Goal: Task Accomplishment & Management: Manage account settings

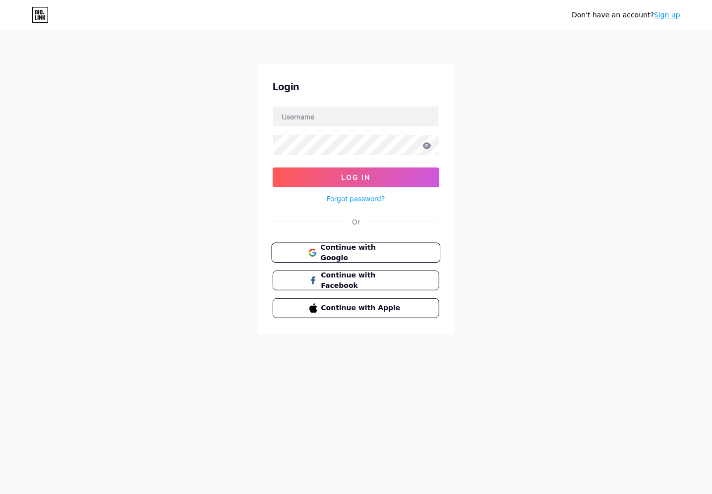
click at [377, 252] on span "Continue with Google" at bounding box center [361, 252] width 83 height 21
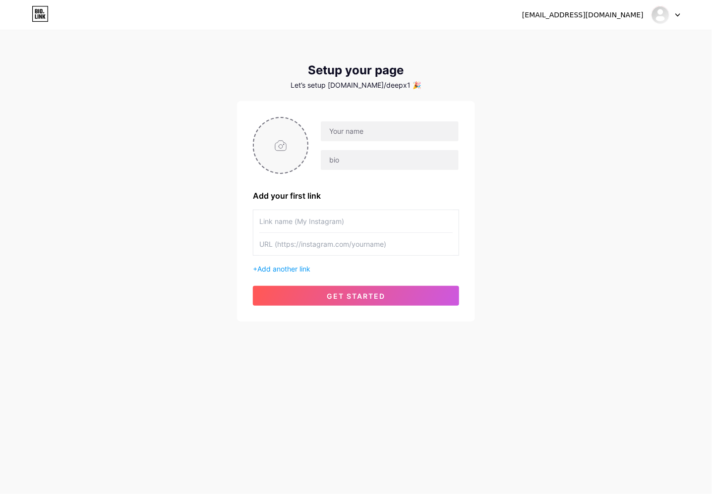
click at [298, 146] on input "file" at bounding box center [281, 145] width 54 height 55
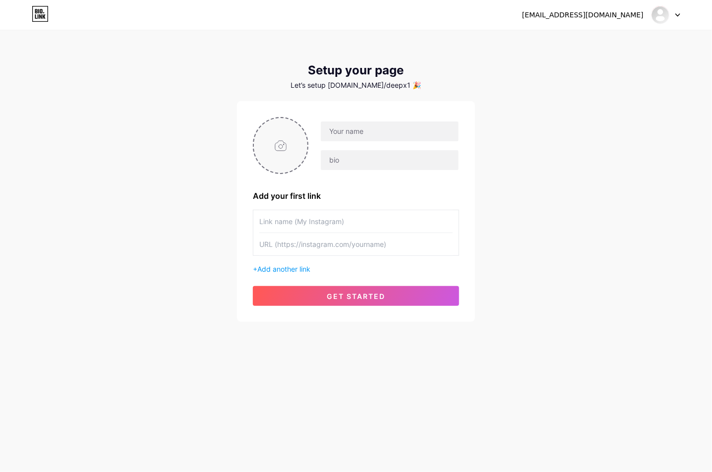
click at [276, 166] on input "file" at bounding box center [281, 145] width 54 height 55
type input "C:\fakepath\Screenshot 2025-08-16 at 10.43.22 PM.png"
type input "p"
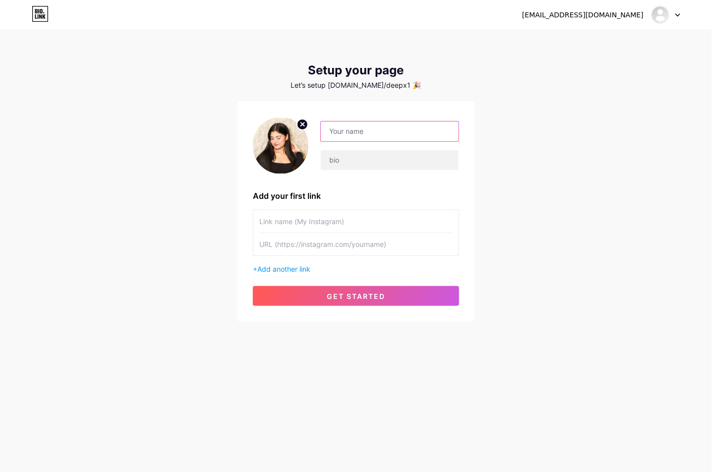
type input "P"
type input "BRAMPHTON"
click at [376, 166] on input "text" at bounding box center [390, 160] width 138 height 20
type input "ALL SMAN AVAILABLE BEST QUALITY"
click at [353, 239] on input "text" at bounding box center [355, 244] width 193 height 22
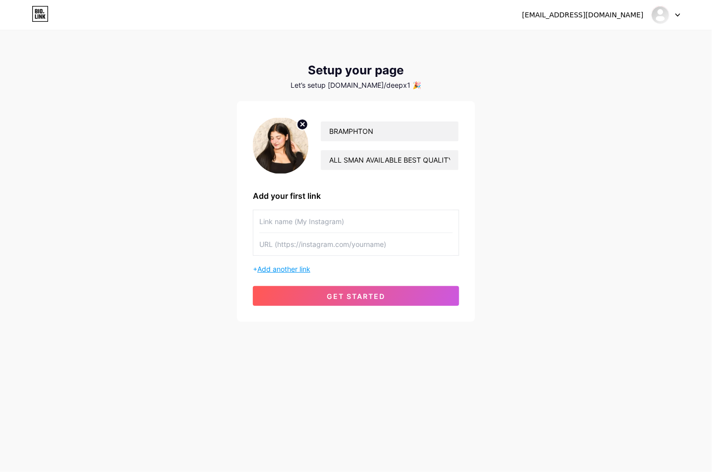
click at [296, 265] on span "Add another link" at bounding box center [283, 269] width 53 height 8
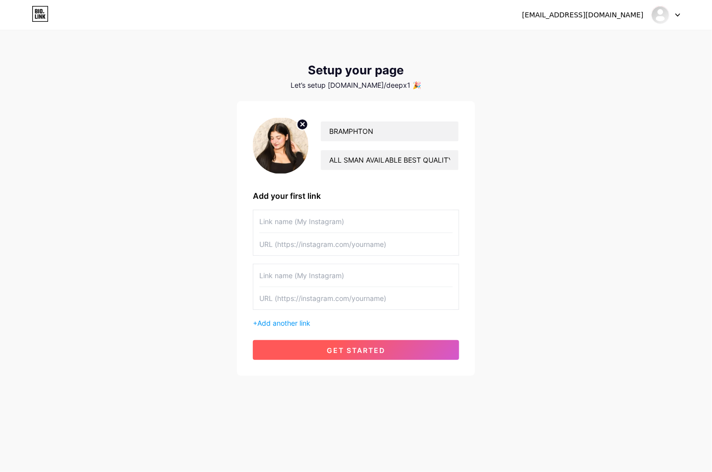
click at [360, 348] on span "get started" at bounding box center [356, 350] width 58 height 8
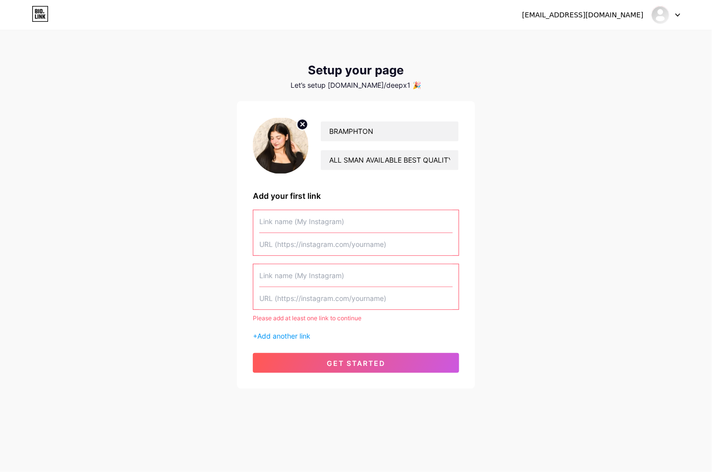
click at [392, 222] on input "text" at bounding box center [355, 221] width 193 height 22
click at [391, 227] on input "text" at bounding box center [355, 221] width 193 height 22
click at [391, 233] on input "text" at bounding box center [355, 244] width 193 height 22
paste input "https://t.me/addlist/f1ko5Vn5chw5ZDJl"
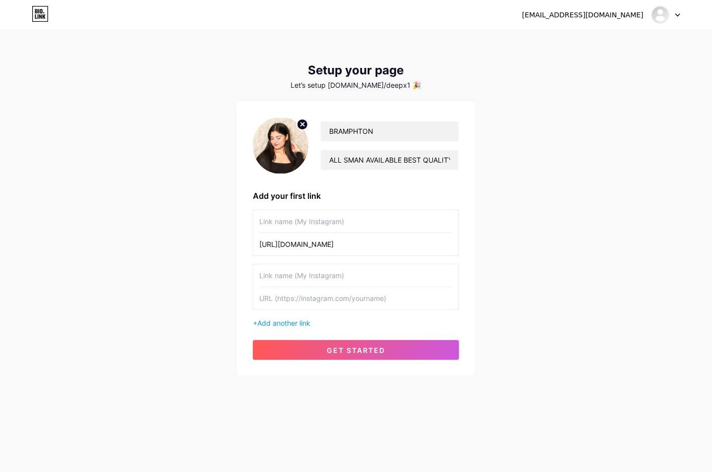
type input "https://t.me/addlist/f1ko5Vn5chw5ZDJl"
click at [345, 219] on input "text" at bounding box center [355, 221] width 193 height 22
type input "TELEGRAM"
click at [369, 354] on button "get started" at bounding box center [356, 350] width 206 height 20
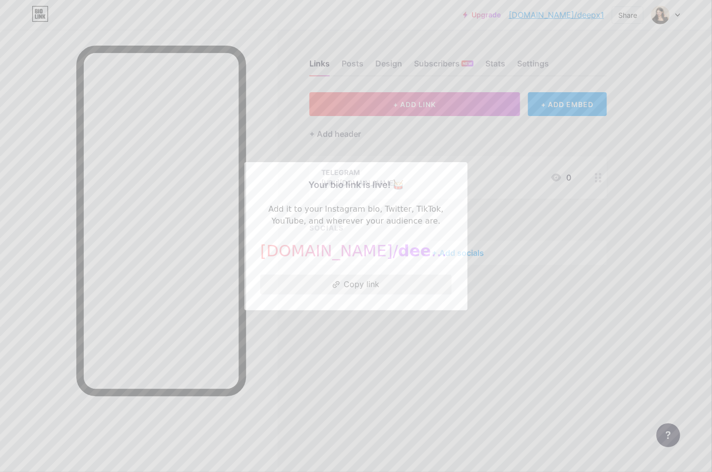
click at [419, 280] on button "Copy link" at bounding box center [355, 285] width 191 height 20
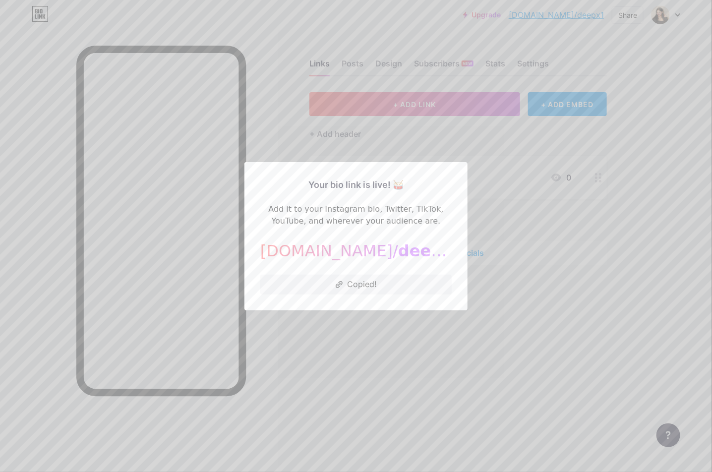
click at [510, 230] on div at bounding box center [356, 236] width 712 height 472
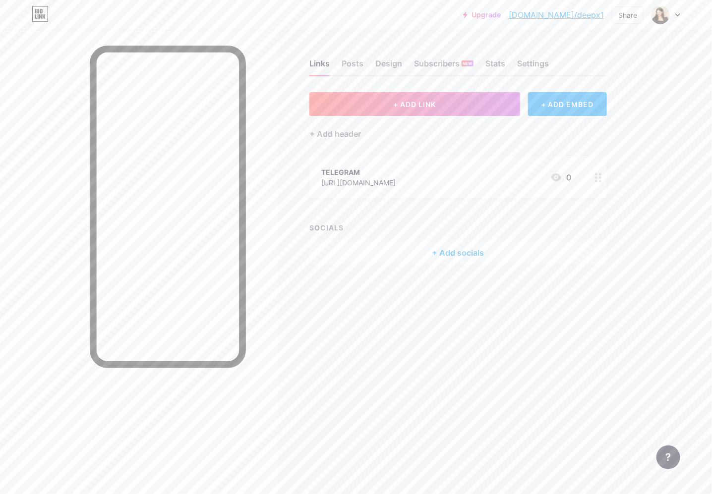
click at [592, 171] on div at bounding box center [598, 177] width 17 height 43
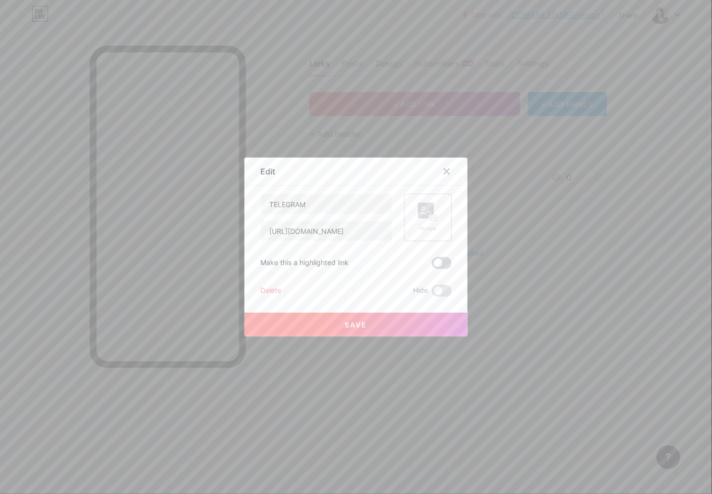
click at [434, 265] on span at bounding box center [442, 263] width 20 height 12
click at [432, 266] on input "checkbox" at bounding box center [432, 266] width 0 height 0
click at [412, 322] on button "Save" at bounding box center [355, 325] width 223 height 24
click at [447, 174] on icon at bounding box center [447, 172] width 8 height 8
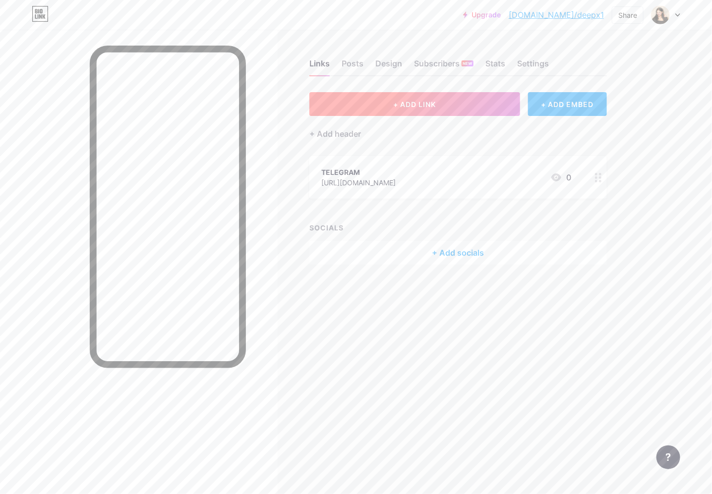
click at [490, 100] on button "+ ADD LINK" at bounding box center [414, 104] width 211 height 24
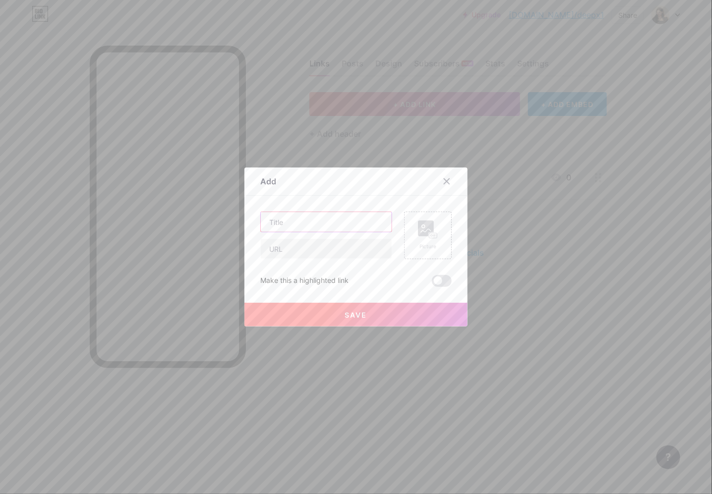
click at [332, 223] on input "text" at bounding box center [326, 222] width 131 height 20
type input "CLICK HERE"
click at [311, 248] on input "text" at bounding box center [326, 249] width 131 height 20
paste input "https://bio.link/deepx1"
type input "https://bio.link/deepx1"
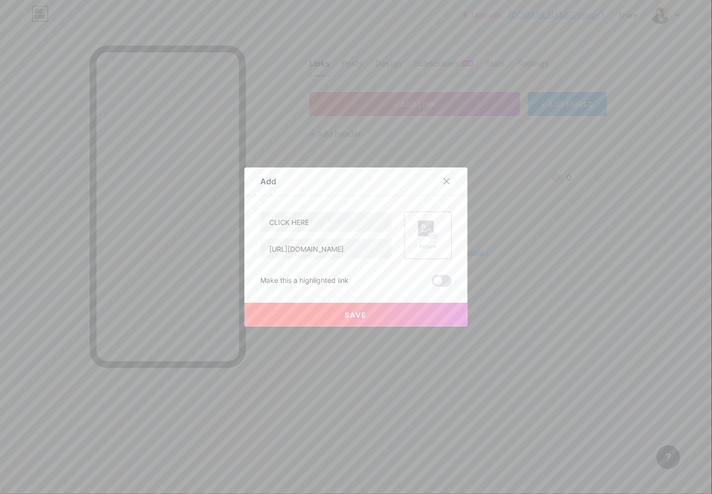
click at [425, 310] on button "Save" at bounding box center [355, 315] width 223 height 24
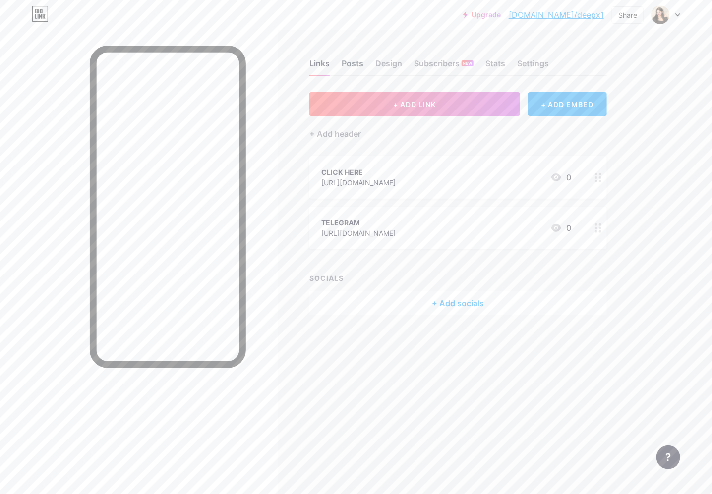
click at [359, 61] on div "Posts" at bounding box center [353, 67] width 22 height 18
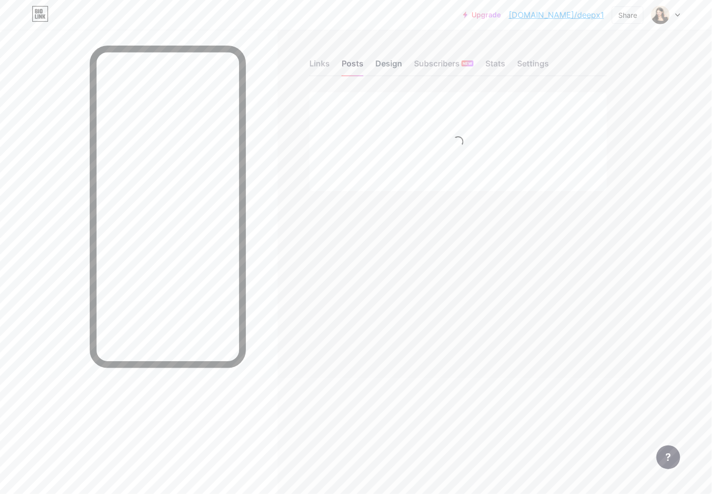
click at [381, 63] on div "Design" at bounding box center [388, 67] width 27 height 18
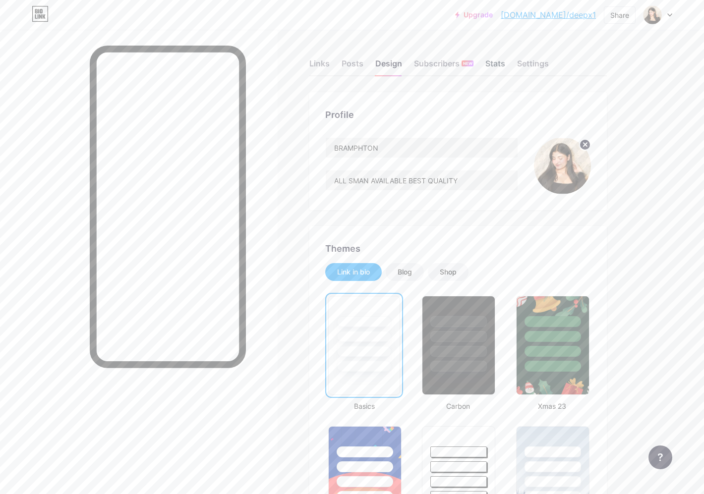
click at [493, 60] on div "Stats" at bounding box center [495, 67] width 20 height 18
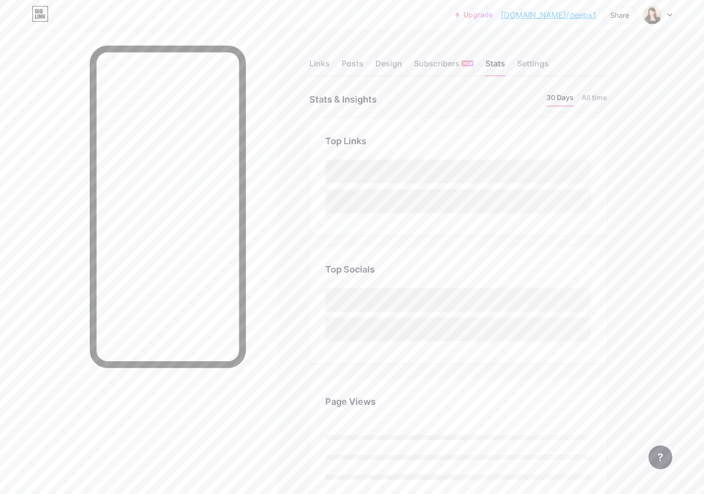
click at [554, 59] on div "Links Posts Design Subscribers NEW Stats Settings" at bounding box center [457, 59] width 297 height 35
click at [538, 59] on div "Settings" at bounding box center [533, 67] width 32 height 18
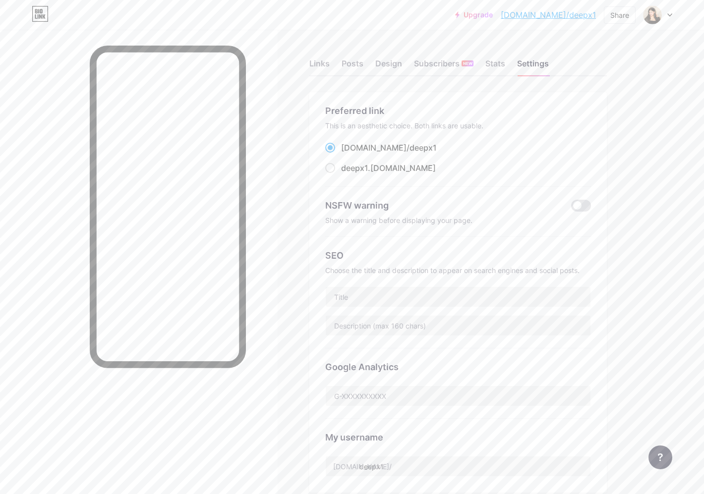
click at [338, 60] on div "Links Posts Design Subscribers NEW Stats Settings" at bounding box center [457, 59] width 297 height 35
click at [347, 61] on div "Posts" at bounding box center [353, 67] width 22 height 18
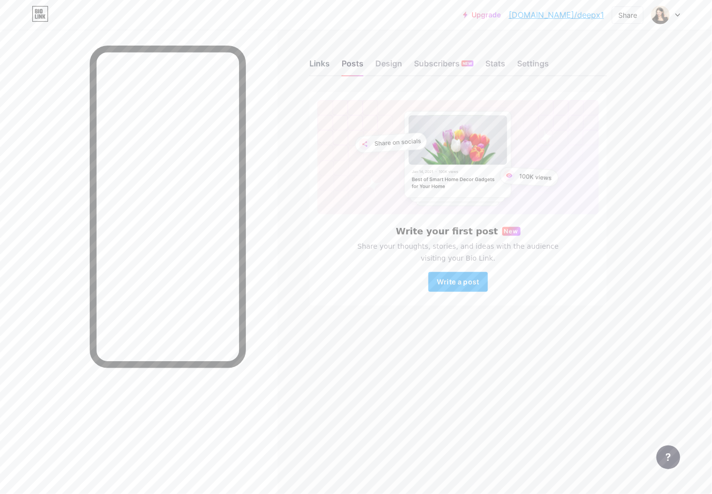
click at [321, 64] on div "Links" at bounding box center [319, 67] width 20 height 18
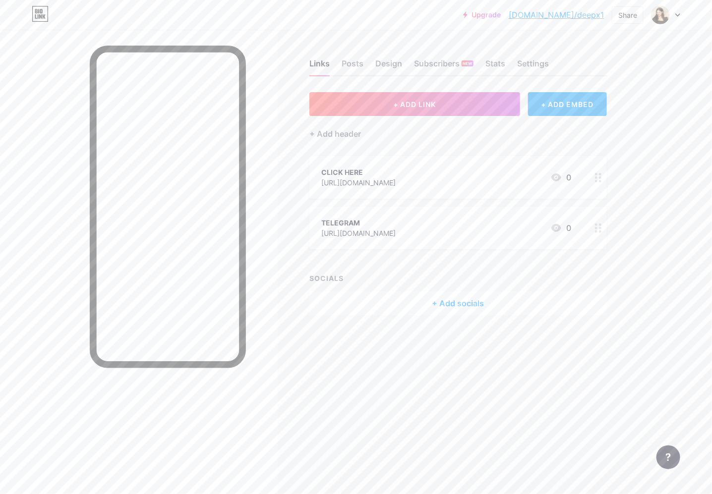
click at [601, 231] on div at bounding box center [598, 228] width 17 height 43
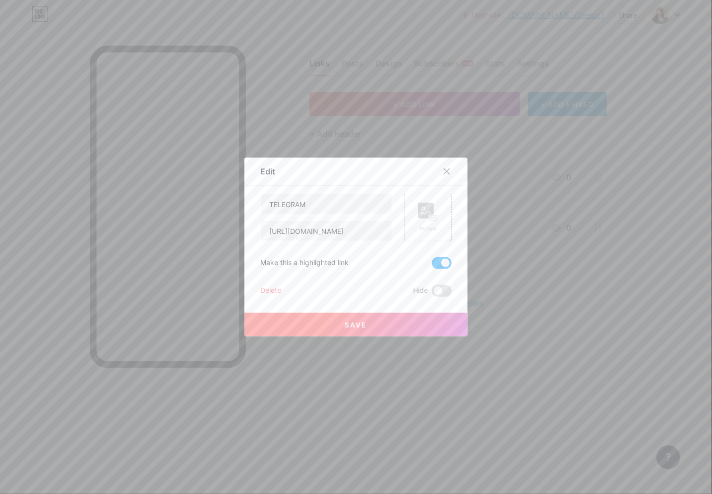
click at [360, 332] on button "Save" at bounding box center [355, 325] width 223 height 24
click at [445, 171] on icon at bounding box center [447, 172] width 8 height 8
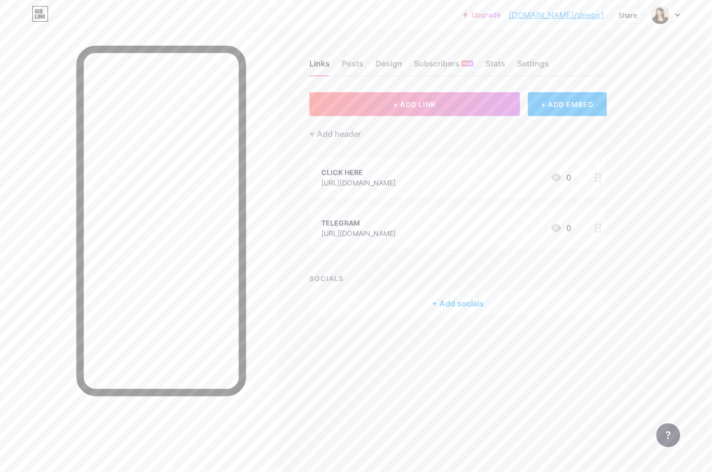
click at [599, 180] on icon at bounding box center [598, 177] width 7 height 9
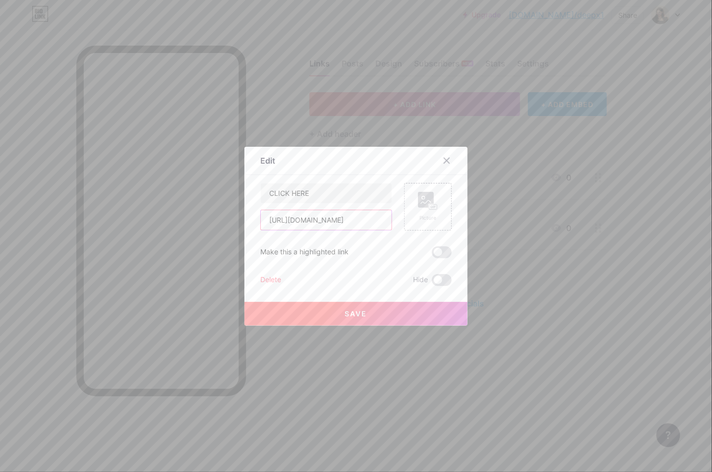
click at [364, 219] on input "https://bio.link/deepx1" at bounding box center [326, 220] width 131 height 20
click at [444, 167] on div at bounding box center [447, 161] width 18 height 18
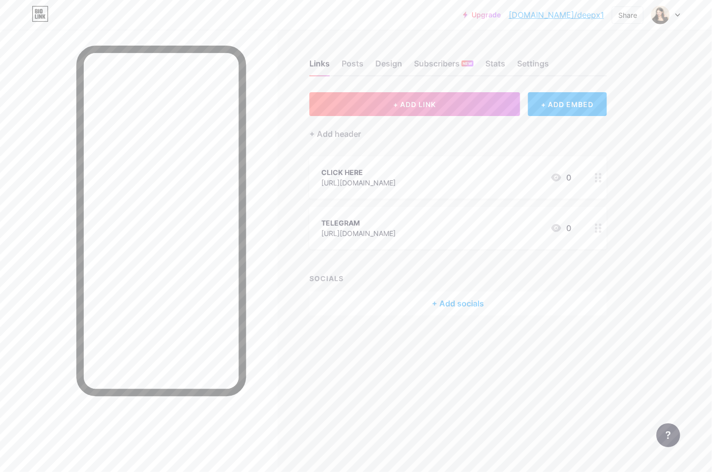
click at [599, 176] on icon at bounding box center [598, 177] width 7 height 9
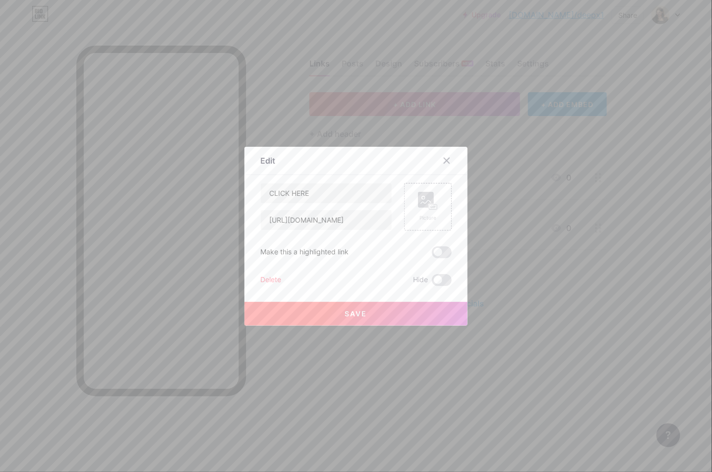
click at [269, 275] on div "Delete" at bounding box center [270, 280] width 21 height 12
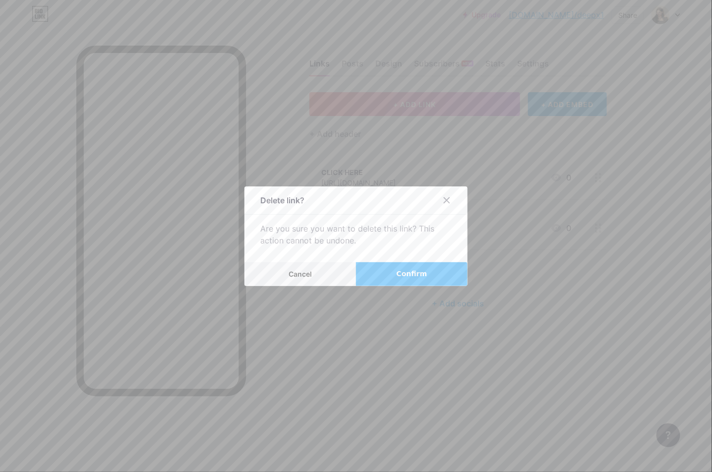
click at [387, 269] on button "Confirm" at bounding box center [412, 274] width 112 height 24
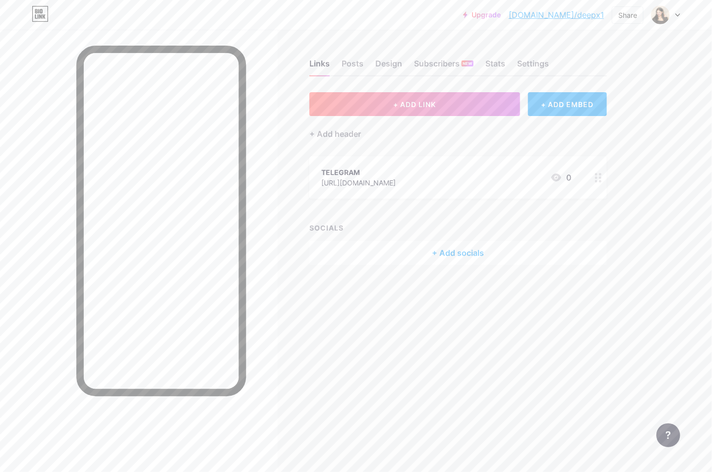
click at [596, 167] on div at bounding box center [598, 177] width 17 height 43
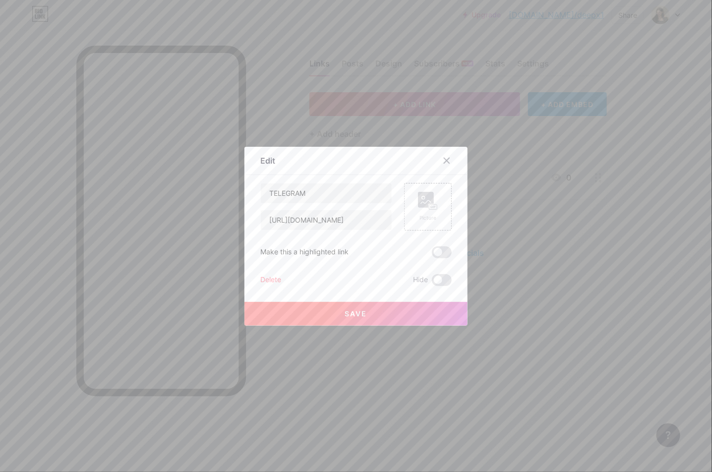
click at [319, 205] on div "TELEGRAM https://t.me/addlist/f1ko5Vn5chw5ZDJl" at bounding box center [326, 207] width 132 height 48
click at [331, 195] on input "TELEGRAM" at bounding box center [326, 193] width 131 height 20
paste input "TELEGRAM"
type input "TELEGRAM"
click at [444, 158] on icon at bounding box center [446, 160] width 5 height 5
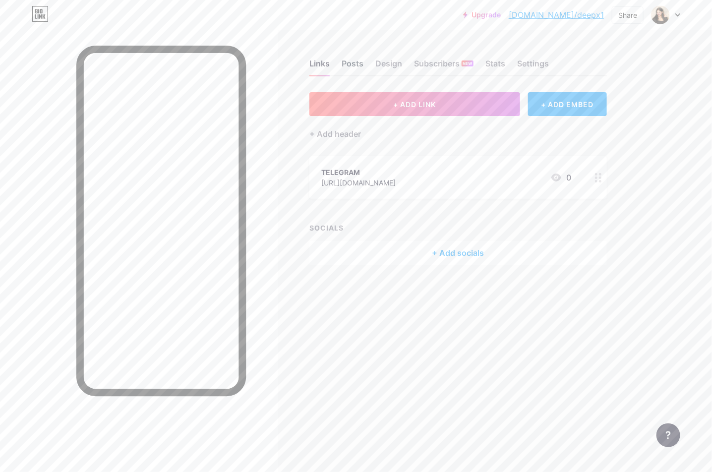
click at [356, 60] on div "Posts" at bounding box center [353, 67] width 22 height 18
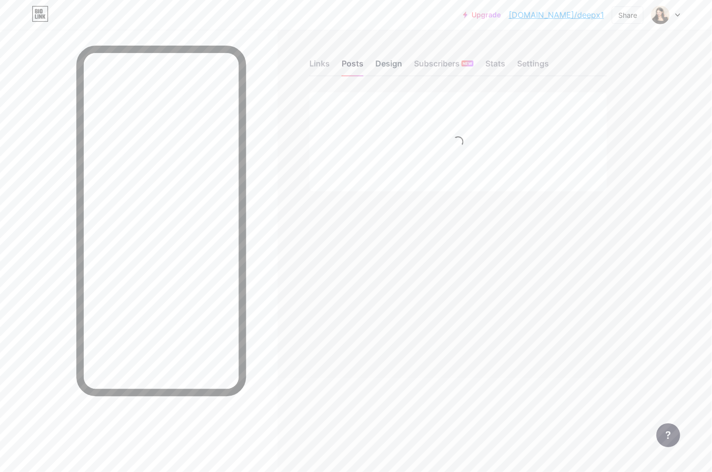
click at [381, 60] on div "Design" at bounding box center [388, 67] width 27 height 18
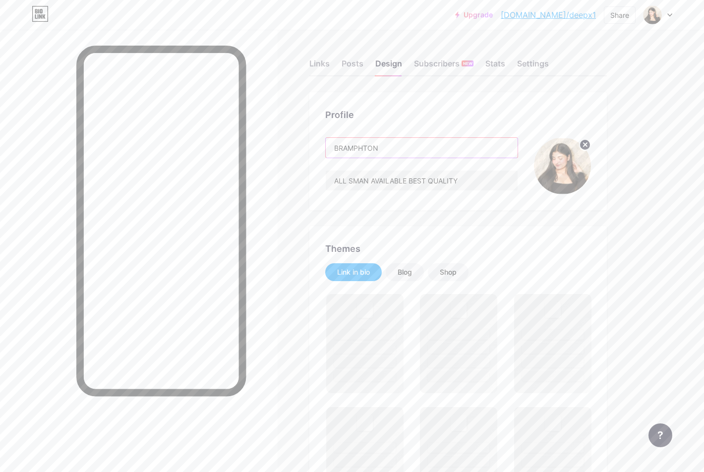
click at [401, 151] on input "BRAMPHTON" at bounding box center [422, 148] width 192 height 20
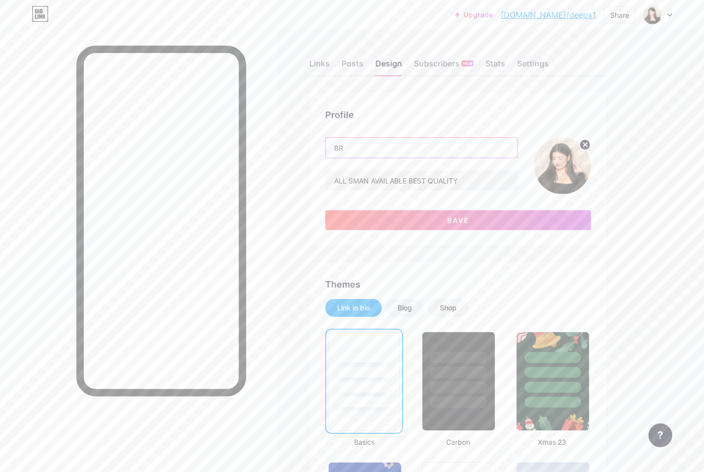
type input "B"
type input "PUNJABI SMAN"
click at [411, 215] on button "Save" at bounding box center [458, 220] width 266 height 20
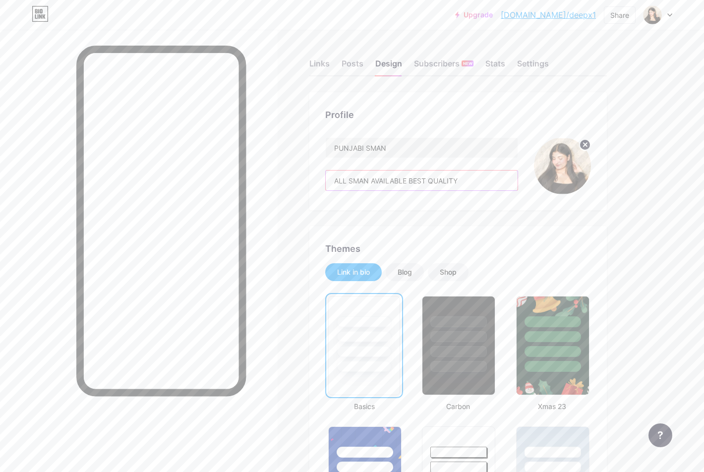
click at [408, 180] on input "ALL SMAN AVAILABLE BEST QUALITY" at bounding box center [422, 181] width 192 height 20
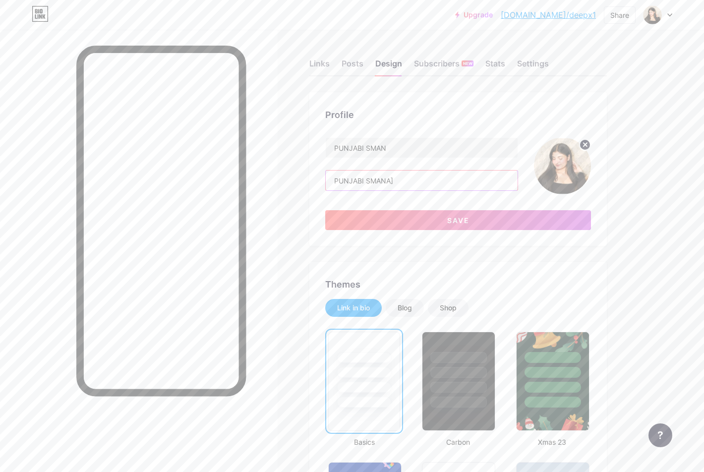
click at [333, 179] on input "PUNJABI SMANA]" at bounding box center [422, 181] width 192 height 20
type input "[PUNJABI SMANA]"
click at [500, 219] on button "Save" at bounding box center [458, 220] width 266 height 20
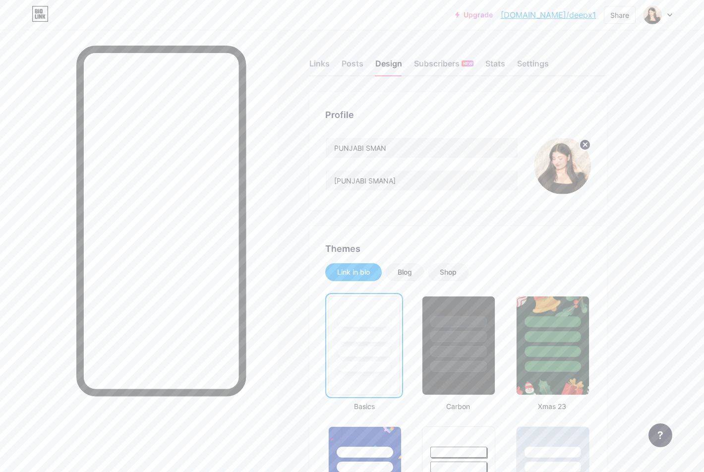
scroll to position [12, 0]
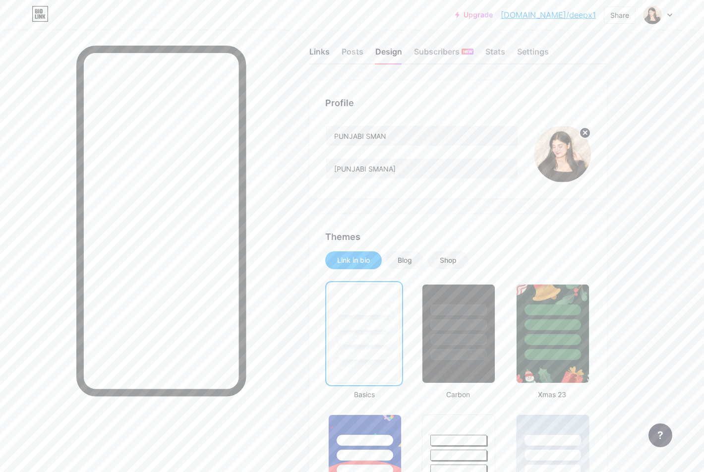
click at [328, 55] on div "Links" at bounding box center [319, 55] width 20 height 18
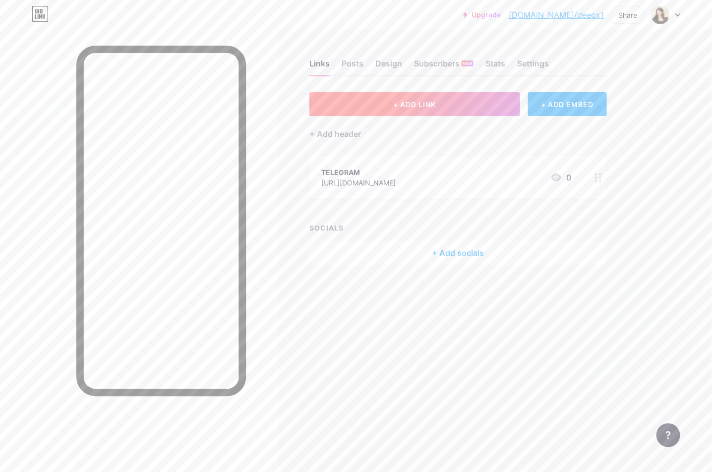
click at [473, 95] on button "+ ADD LINK" at bounding box center [414, 104] width 211 height 24
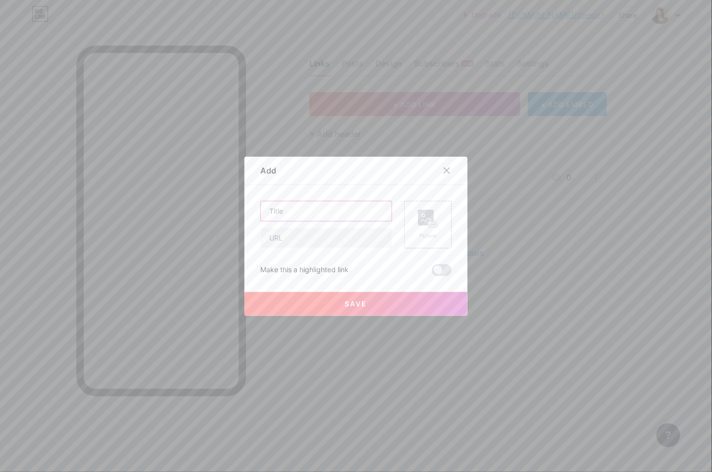
click at [339, 208] on input "text" at bounding box center [326, 211] width 131 height 20
click at [285, 235] on input "text" at bounding box center [326, 238] width 131 height 20
click at [438, 165] on div at bounding box center [447, 171] width 18 height 18
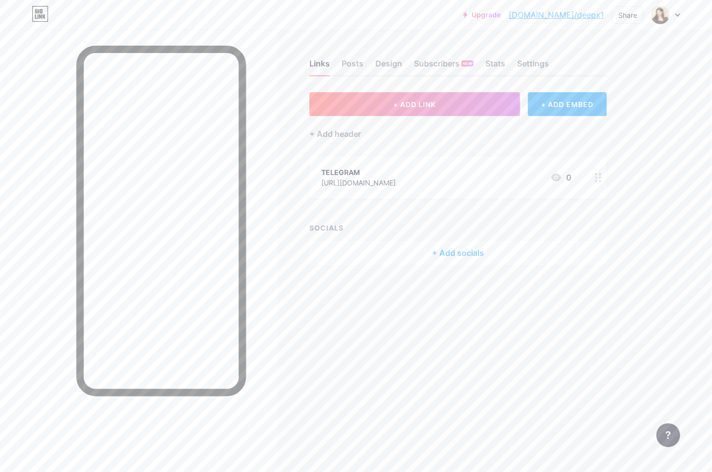
click at [597, 184] on div at bounding box center [598, 177] width 17 height 43
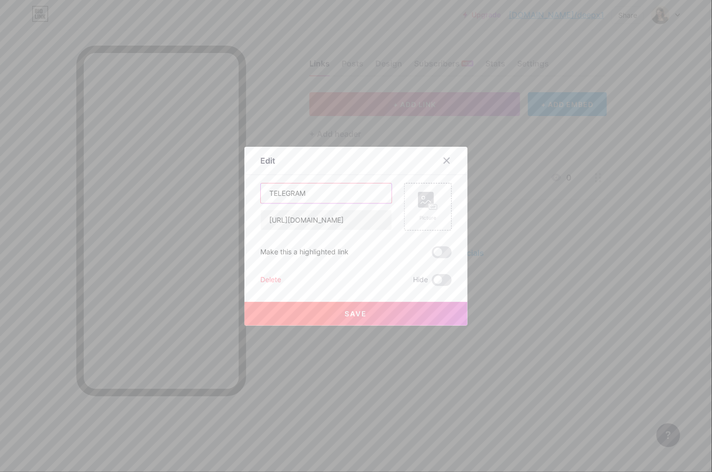
click at [317, 196] on input "TELEGRAM" at bounding box center [326, 193] width 131 height 20
paste input "𝗧̲𝗘̲𝗟̲𝗘̲𝗚̲𝗥̲𝗔̲𝗠̲"
type input "𝗧̲𝗘̲𝗟̲𝗘̲𝗚̲𝗥̲𝗔̲𝗠̲"
click at [335, 308] on button "Save" at bounding box center [355, 314] width 223 height 24
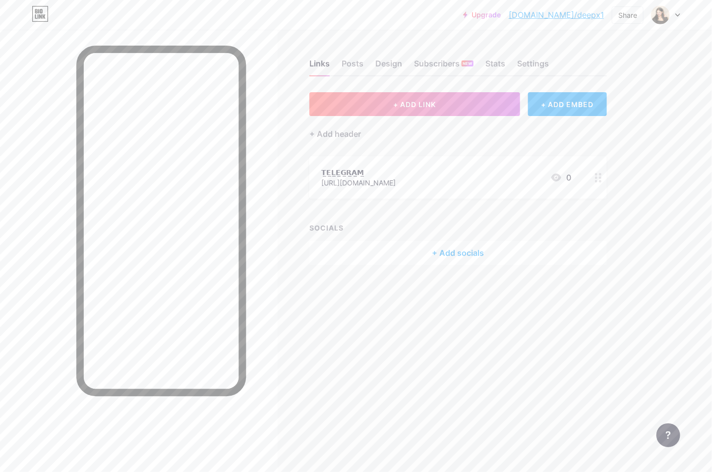
click at [593, 178] on div at bounding box center [598, 177] width 17 height 43
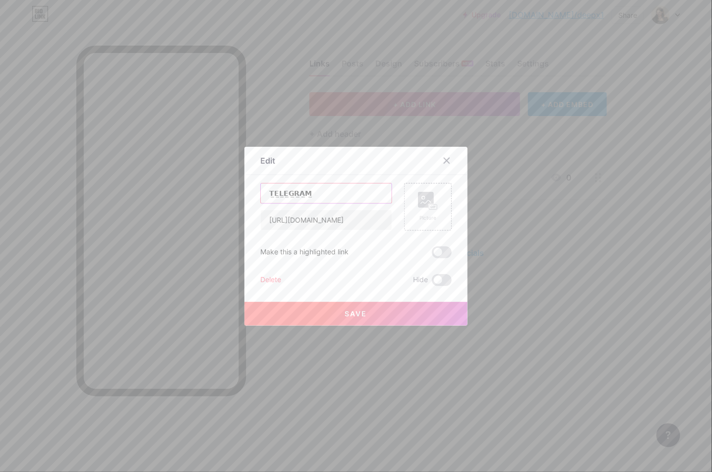
click at [354, 201] on input "𝗧̲𝗘̲𝗟̲𝗘̲𝗚̲𝗥̲𝗔̲𝗠̲" at bounding box center [326, 193] width 131 height 20
type input "TELEGRAM"
click at [437, 220] on div "Picture" at bounding box center [428, 207] width 48 height 48
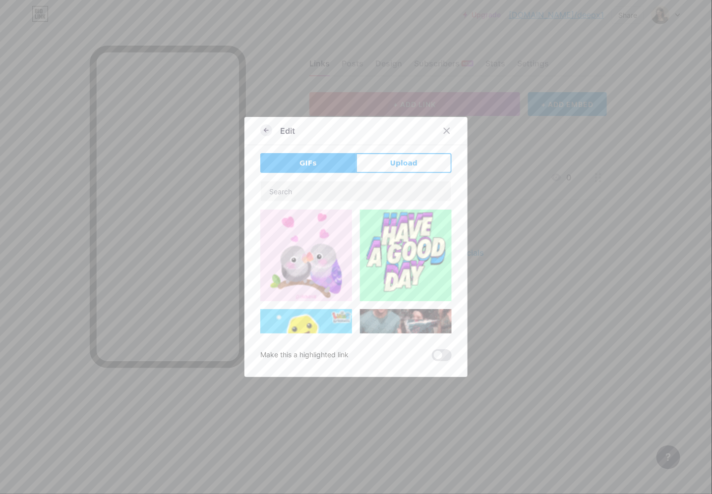
click at [267, 127] on icon at bounding box center [266, 130] width 12 height 12
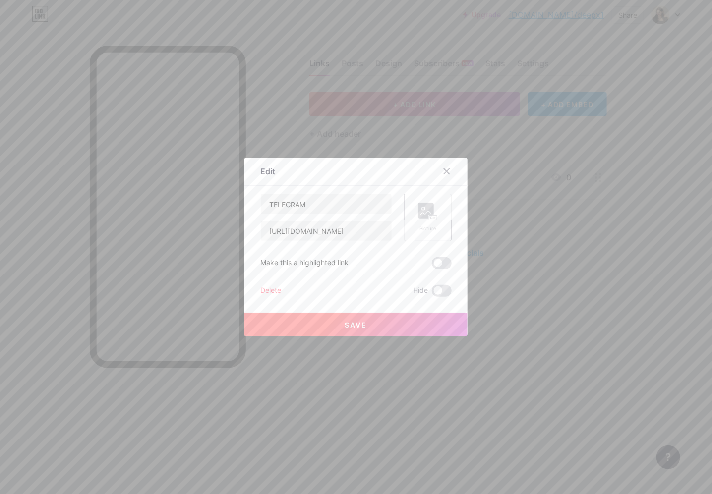
click at [445, 215] on div "Picture" at bounding box center [428, 218] width 48 height 48
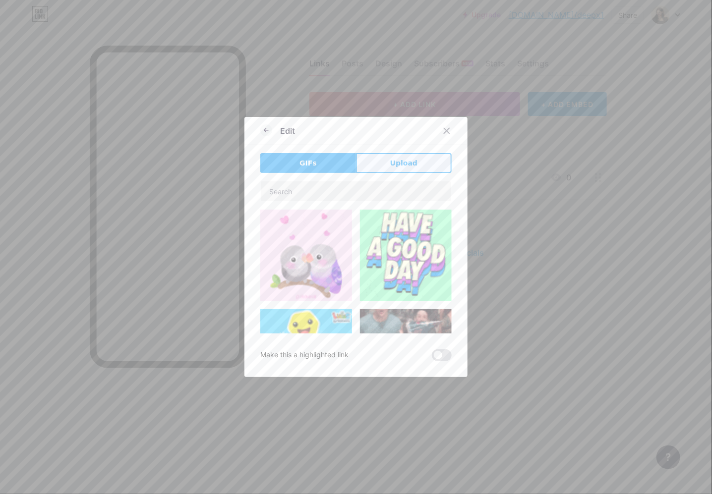
click at [433, 154] on button "Upload" at bounding box center [404, 163] width 96 height 20
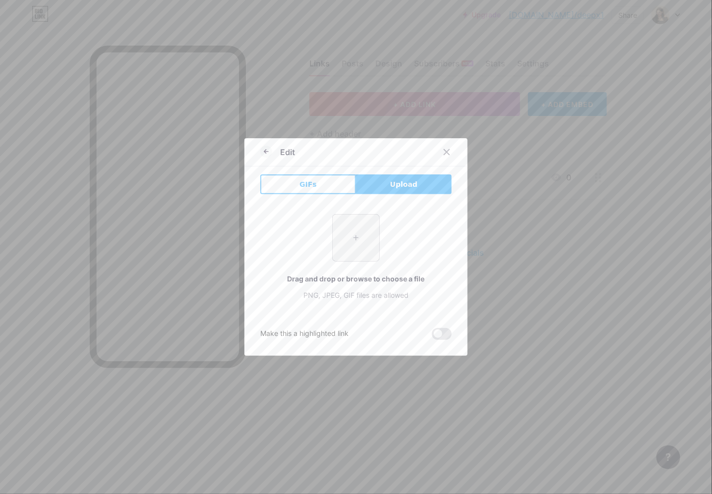
click at [356, 243] on input "file" at bounding box center [356, 238] width 47 height 47
type input "C:\fakepath\Screenshot 2025-08-16 at 10.49.36 PM.png"
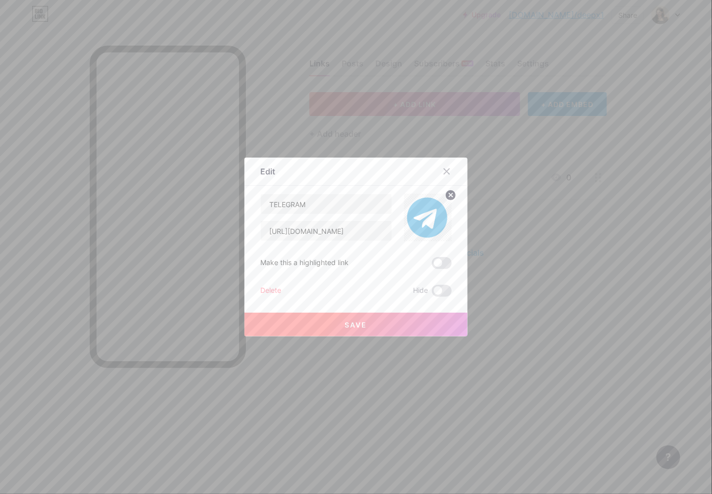
click at [402, 323] on button "Save" at bounding box center [355, 325] width 223 height 24
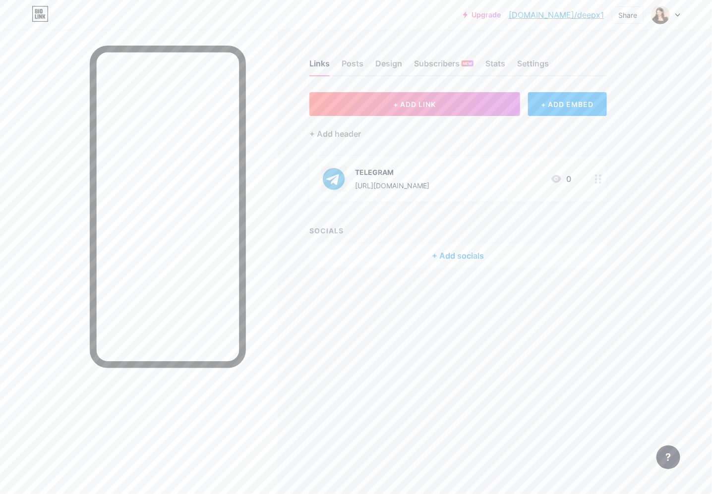
click at [591, 14] on link "bio.link/deepx1" at bounding box center [556, 15] width 95 height 12
click at [460, 89] on div "Links Posts Design Subscribers NEW Stats Settings + ADD LINK + ADD EMBED + Add …" at bounding box center [324, 174] width 648 height 288
click at [460, 104] on button "+ ADD LINK" at bounding box center [414, 104] width 211 height 24
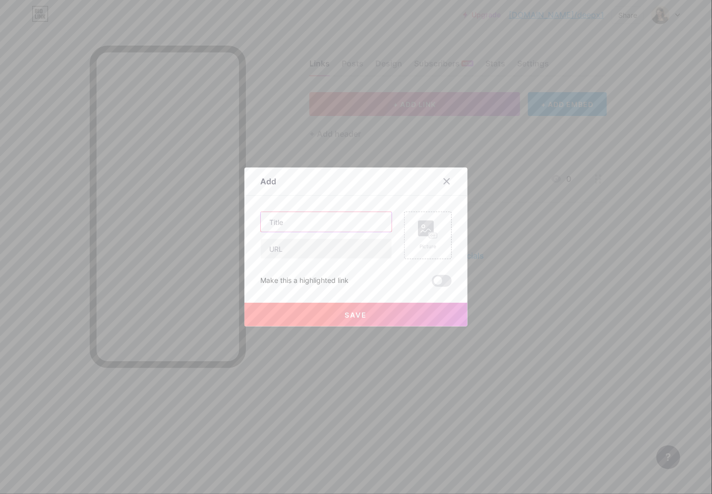
click at [351, 224] on input "text" at bounding box center [326, 222] width 131 height 20
paste input "👉 Click Here 👈"
type input "👉 Click Here 👈"
click at [315, 254] on input "text" at bounding box center [326, 249] width 131 height 20
paste input "https://t.me/addlist/gHrcxDUZb6MyZjE1"
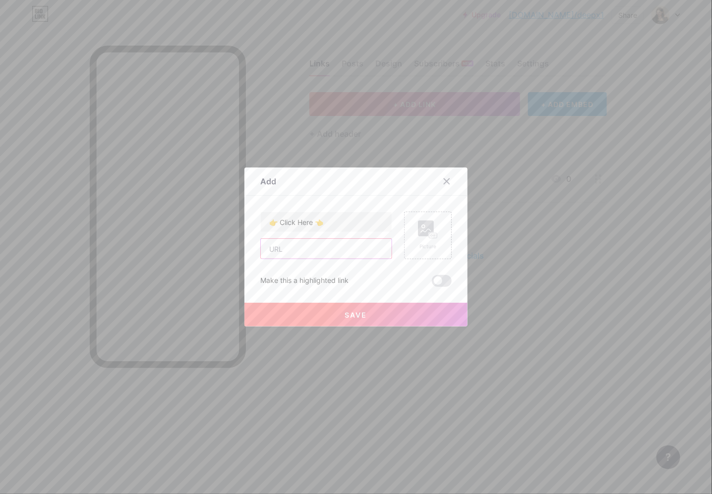
type input "https://t.me/addlist/gHrcxDUZb6MyZjE1"
click at [418, 229] on rect at bounding box center [426, 229] width 16 height 16
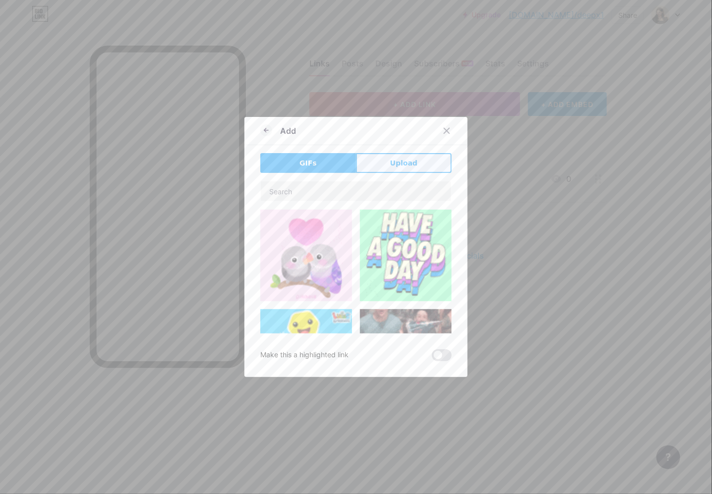
click at [409, 159] on span "Upload" at bounding box center [403, 163] width 27 height 10
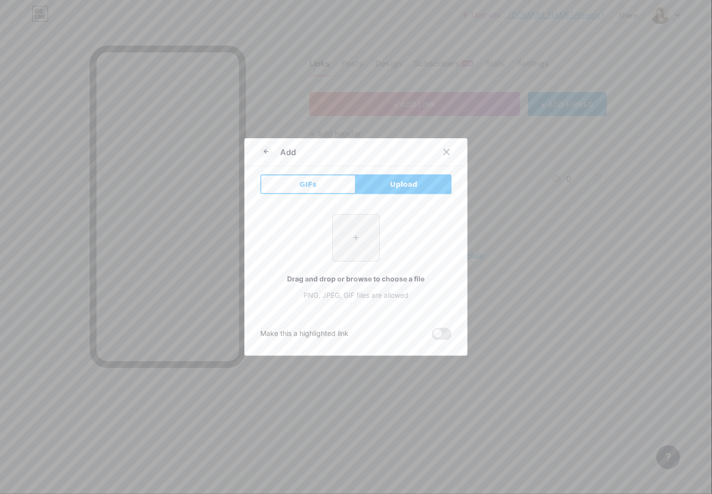
click at [345, 232] on input "file" at bounding box center [356, 238] width 47 height 47
type input "C:\fakepath\Screenshot 2025-08-16 at 10.49.36 PM.png"
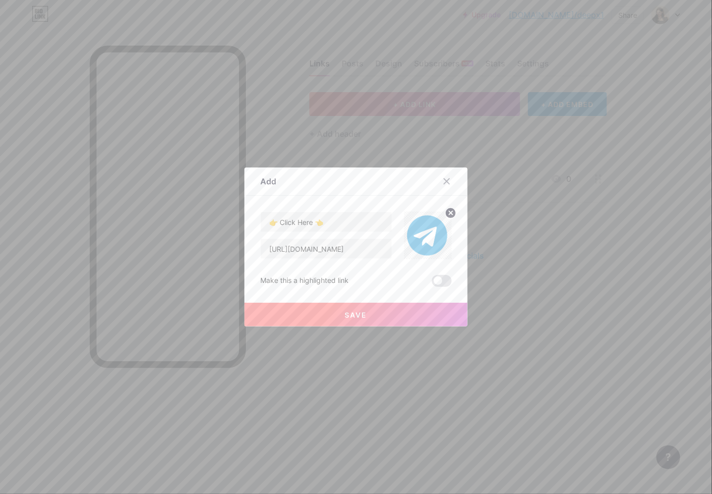
click at [365, 319] on button "Save" at bounding box center [355, 315] width 223 height 24
click at [440, 282] on span at bounding box center [442, 281] width 20 height 12
click at [432, 284] on input "checkbox" at bounding box center [432, 284] width 0 height 0
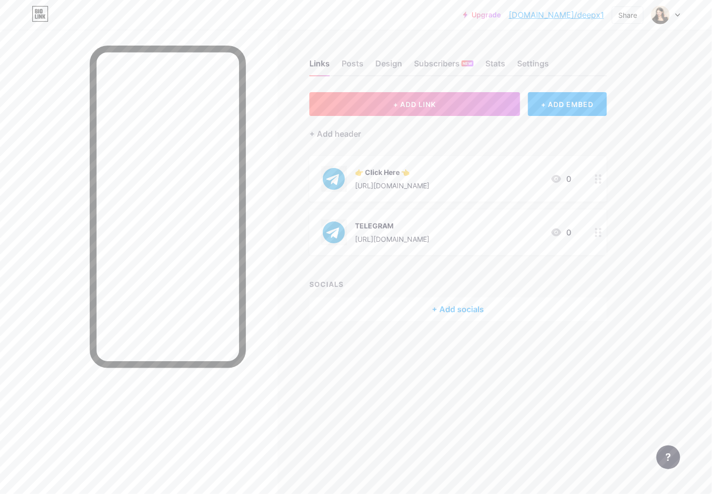
click at [386, 355] on div "Links Posts Design Subscribers NEW Stats Settings + ADD LINK + ADD EMBED + Add …" at bounding box center [324, 200] width 648 height 341
